Goal: Task Accomplishment & Management: Manage account settings

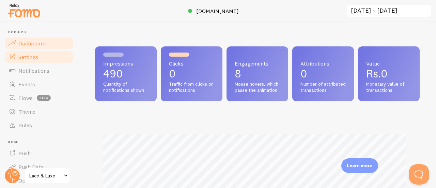
click at [41, 57] on link "Settings" at bounding box center [39, 57] width 70 height 14
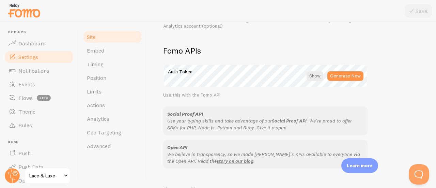
scroll to position [455, 0]
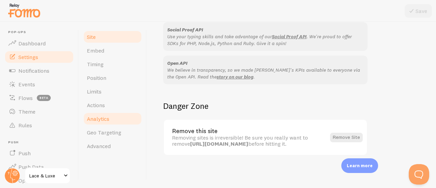
click at [110, 113] on link "Analytics" at bounding box center [113, 119] width 60 height 14
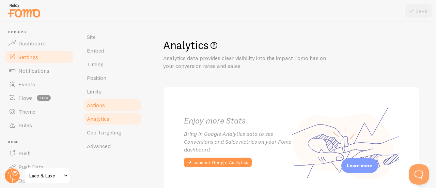
click at [113, 106] on link "Actions" at bounding box center [113, 105] width 60 height 14
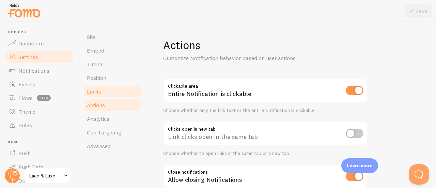
click at [114, 98] on link "Limits" at bounding box center [113, 91] width 60 height 14
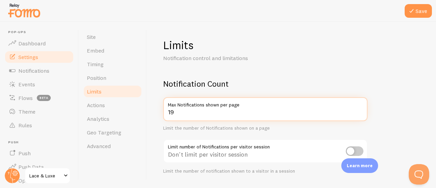
click at [361, 114] on input "19" at bounding box center [265, 109] width 204 height 24
click at [361, 110] on input "20" at bounding box center [265, 109] width 204 height 24
click at [361, 110] on input "21" at bounding box center [265, 109] width 204 height 24
click at [360, 114] on input "20" at bounding box center [265, 109] width 204 height 24
click at [360, 114] on input "19" at bounding box center [265, 109] width 204 height 24
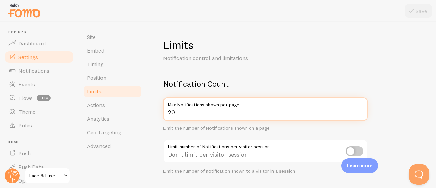
type input "20"
click at [360, 111] on input "20" at bounding box center [265, 109] width 204 height 24
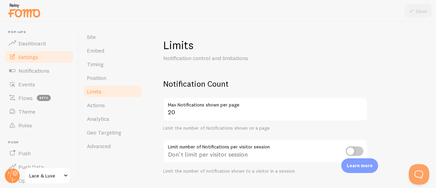
click at [246, 150] on div "Don't limit per visitor session" at bounding box center [265, 151] width 204 height 25
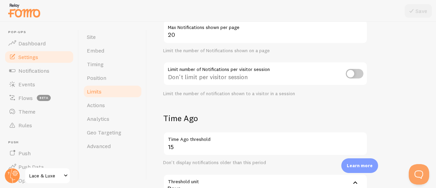
scroll to position [78, 0]
click at [350, 73] on input "checkbox" at bounding box center [355, 73] width 18 height 10
checkbox input "true"
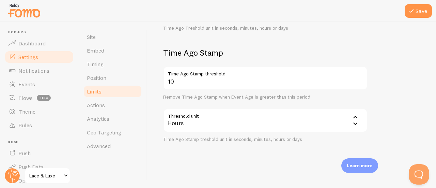
scroll to position [0, 0]
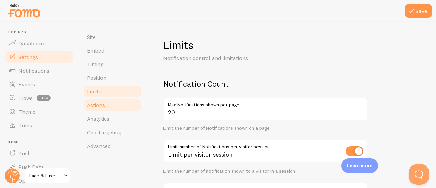
click at [111, 101] on link "Actions" at bounding box center [113, 105] width 60 height 14
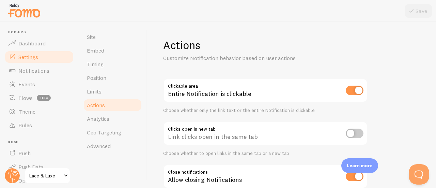
scroll to position [50, 0]
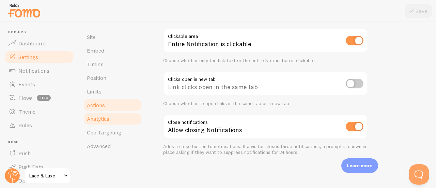
click at [119, 121] on link "Analytics" at bounding box center [113, 119] width 60 height 14
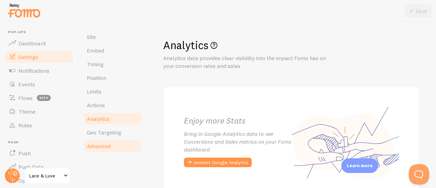
click at [121, 143] on link "Advanced" at bounding box center [113, 146] width 60 height 14
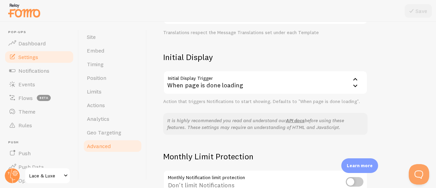
scroll to position [140, 0]
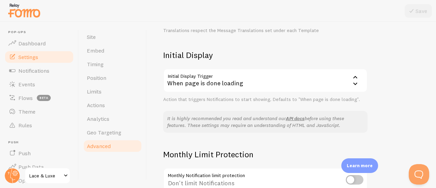
click at [223, 85] on div "When page is done loading" at bounding box center [265, 80] width 204 height 24
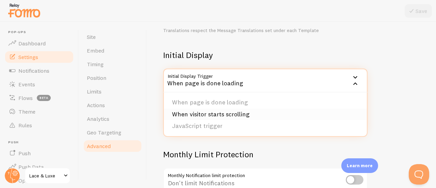
click at [236, 117] on li "When visitor starts scrolling" at bounding box center [265, 114] width 203 height 12
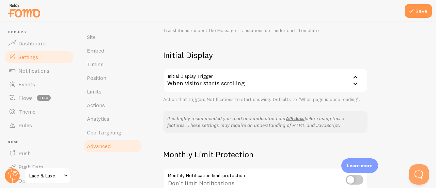
scroll to position [207, 0]
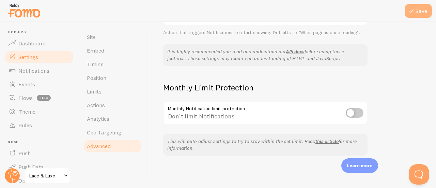
click at [418, 11] on button "Save" at bounding box center [418, 11] width 27 height 14
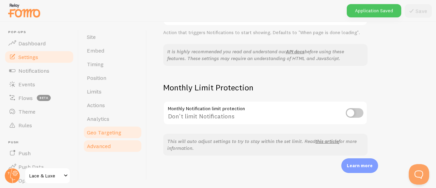
click at [106, 134] on span "Geo Targeting" at bounding box center [104, 132] width 34 height 7
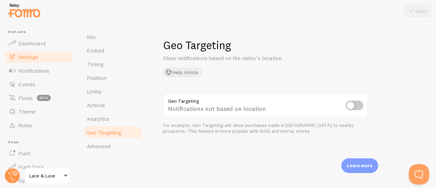
click at [358, 104] on input "checkbox" at bounding box center [355, 105] width 18 height 10
checkbox input "true"
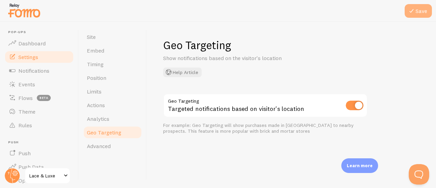
click at [421, 15] on button "Save" at bounding box center [418, 11] width 27 height 14
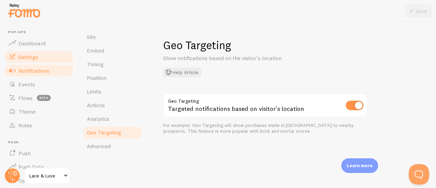
click at [41, 73] on span "Notifications" at bounding box center [33, 70] width 31 height 7
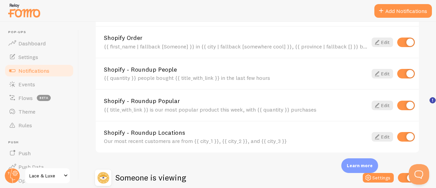
scroll to position [361, 0]
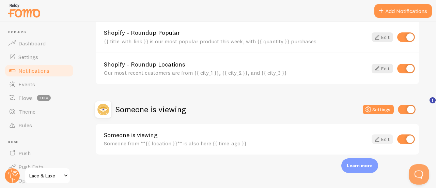
click at [379, 139] on link "Edit" at bounding box center [382, 139] width 21 height 10
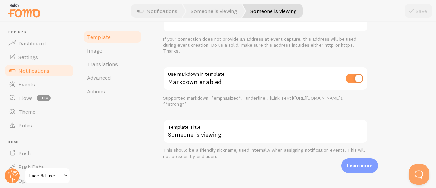
scroll to position [305, 0]
